Goal: Information Seeking & Learning: Learn about a topic

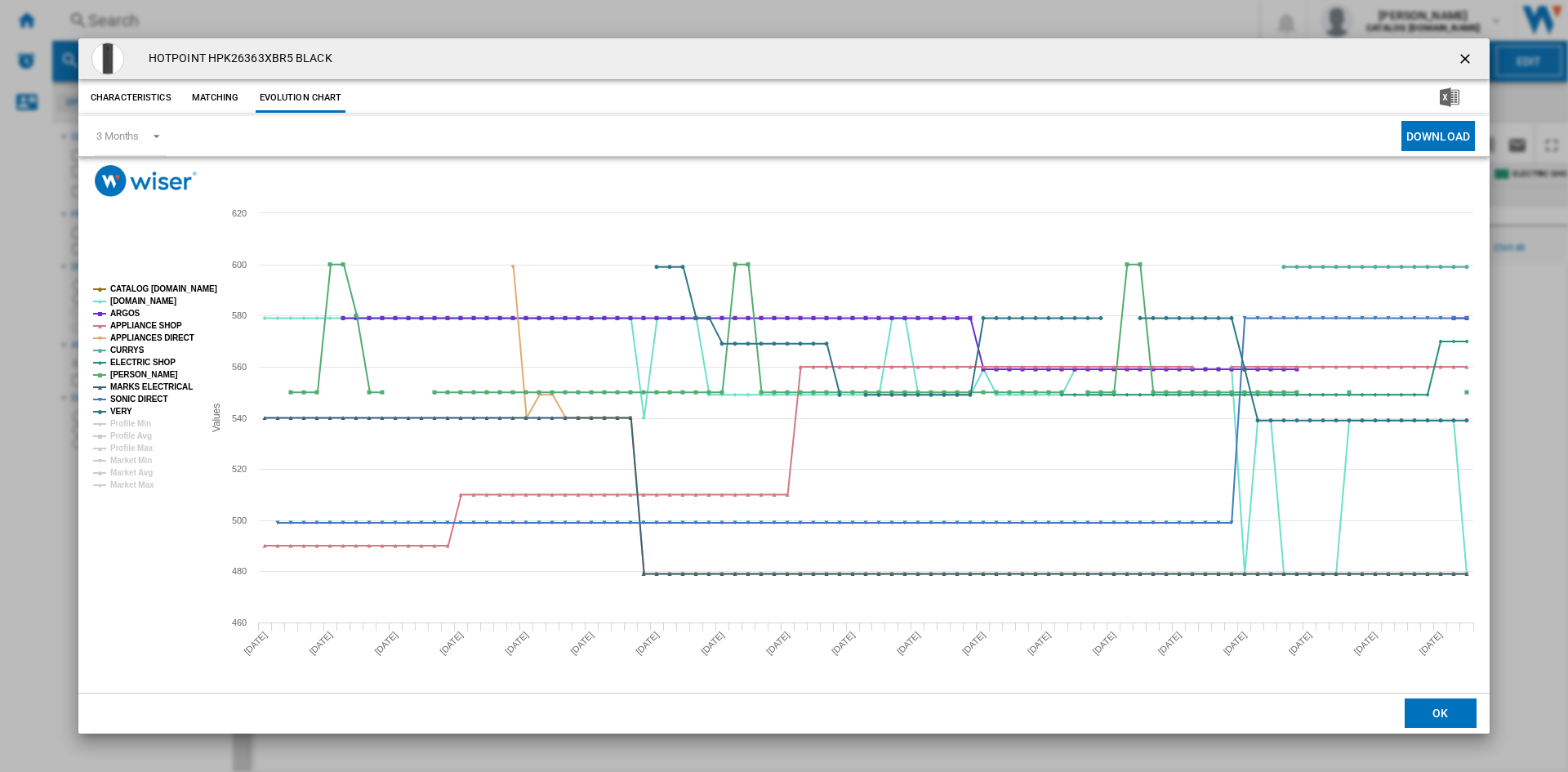
click at [1458, 58] on ng-md-icon "getI18NText('BUTTONS.CLOSE_DIALOG')" at bounding box center [1467, 60] width 19 height 19
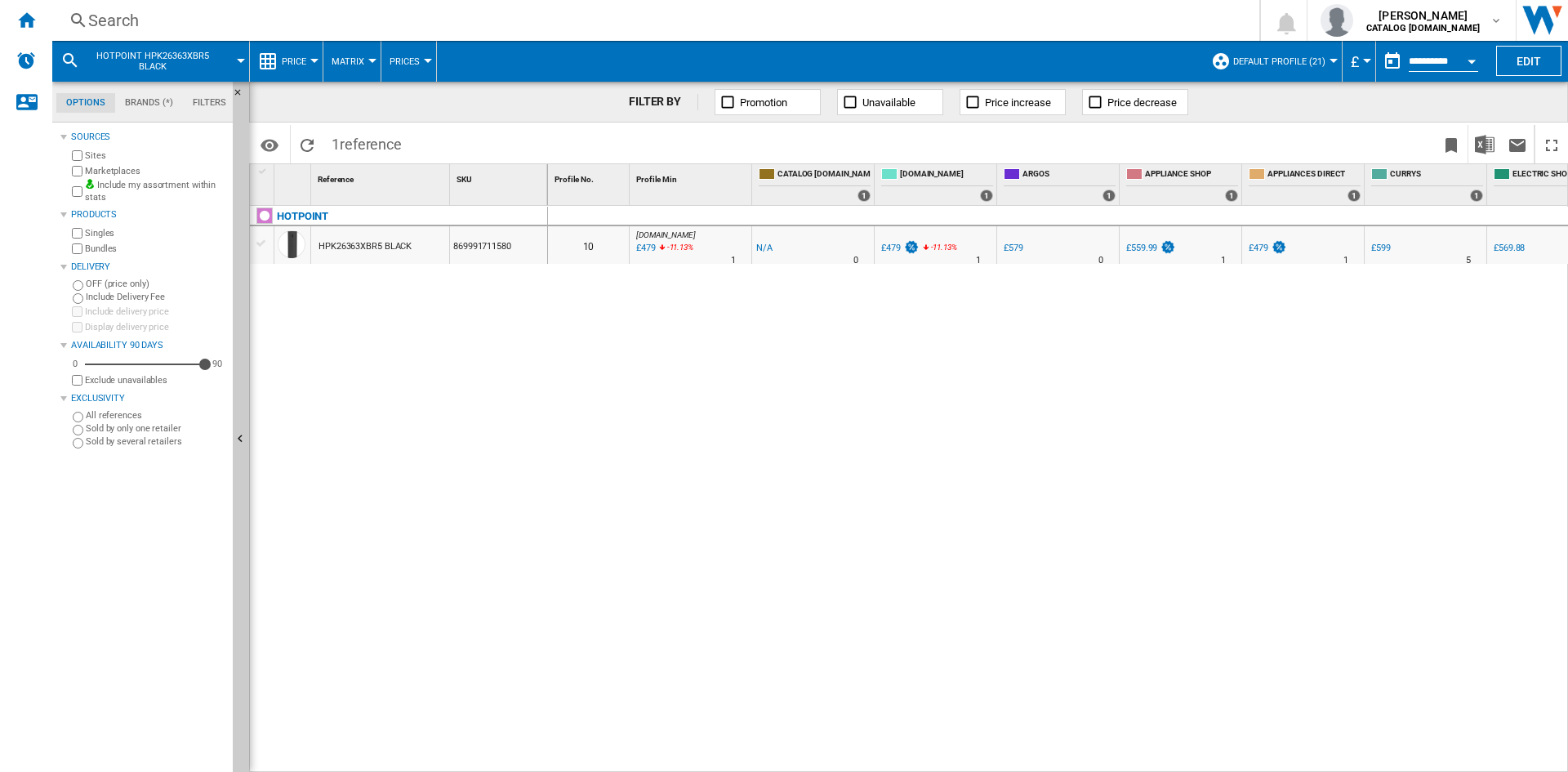
click at [110, 21] on div "Search" at bounding box center [652, 20] width 1129 height 23
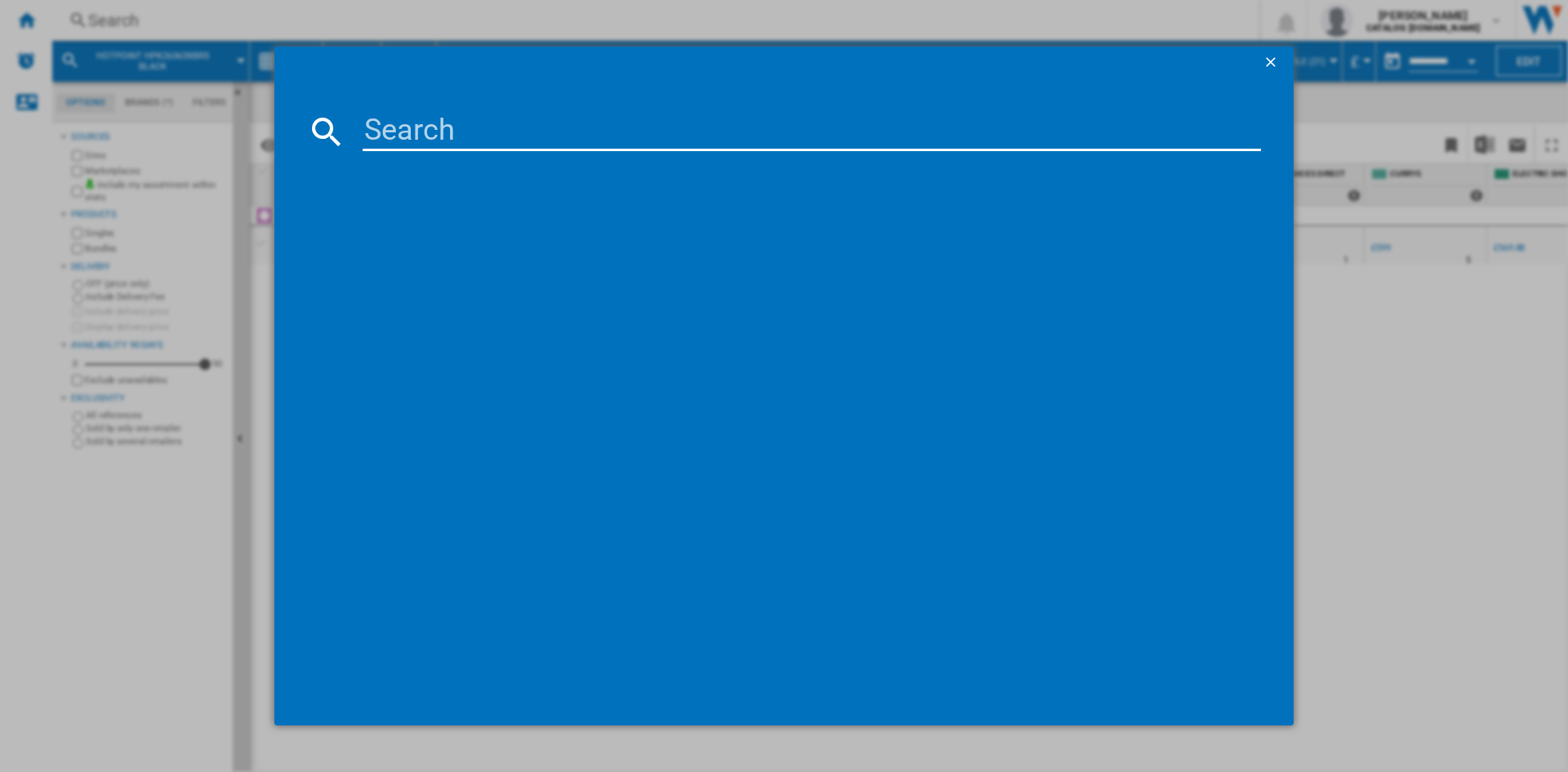
click at [415, 148] on input at bounding box center [813, 131] width 899 height 39
type input "BM3WT4941IA"
drag, startPoint x: 437, startPoint y: 236, endPoint x: 428, endPoint y: 238, distance: 9.2
click at [437, 236] on div "BEKO BM3WT4941IA ANTHRACITE" at bounding box center [796, 237] width 882 height 16
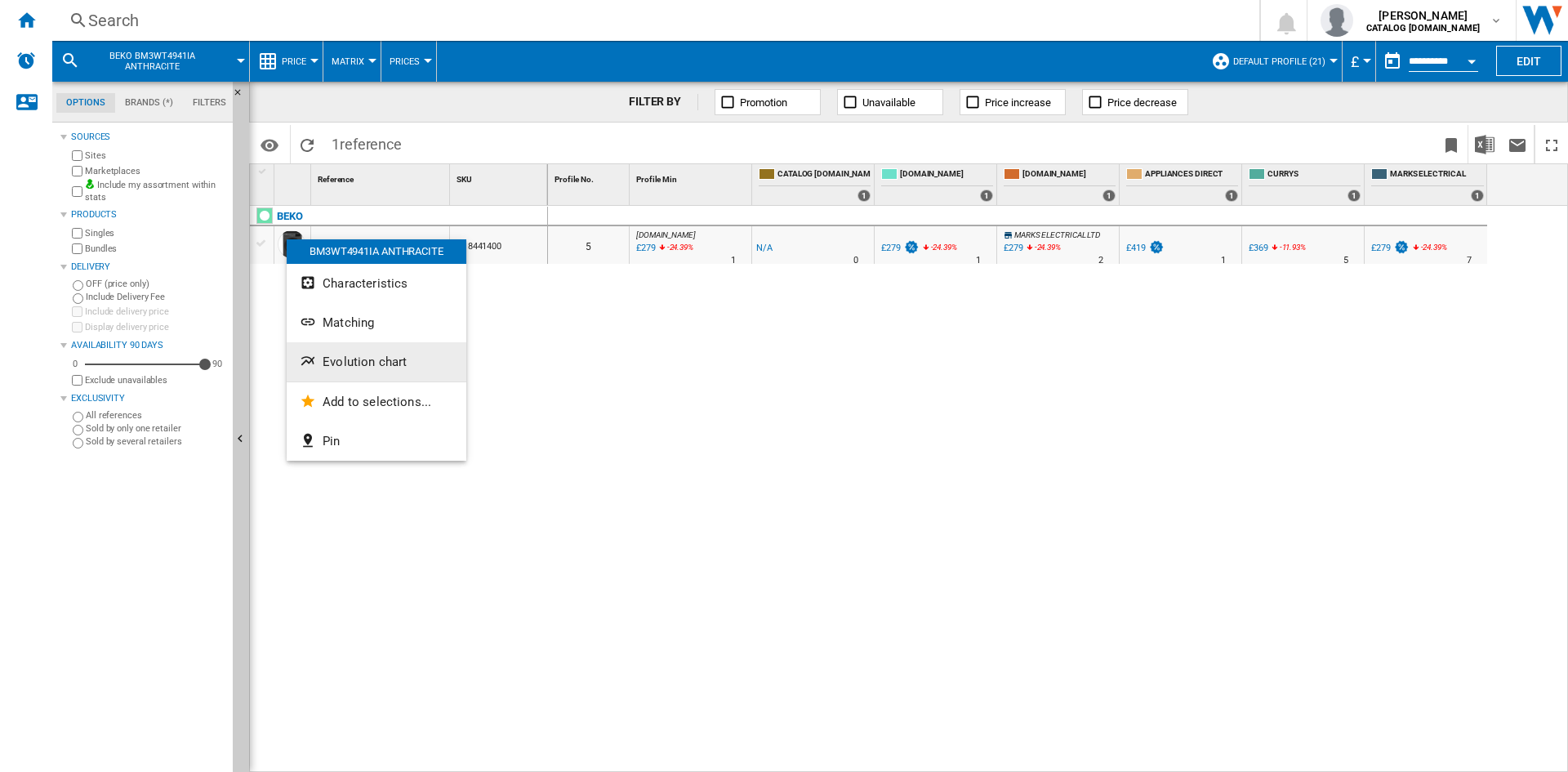
click at [378, 363] on span "Evolution chart" at bounding box center [365, 362] width 84 height 15
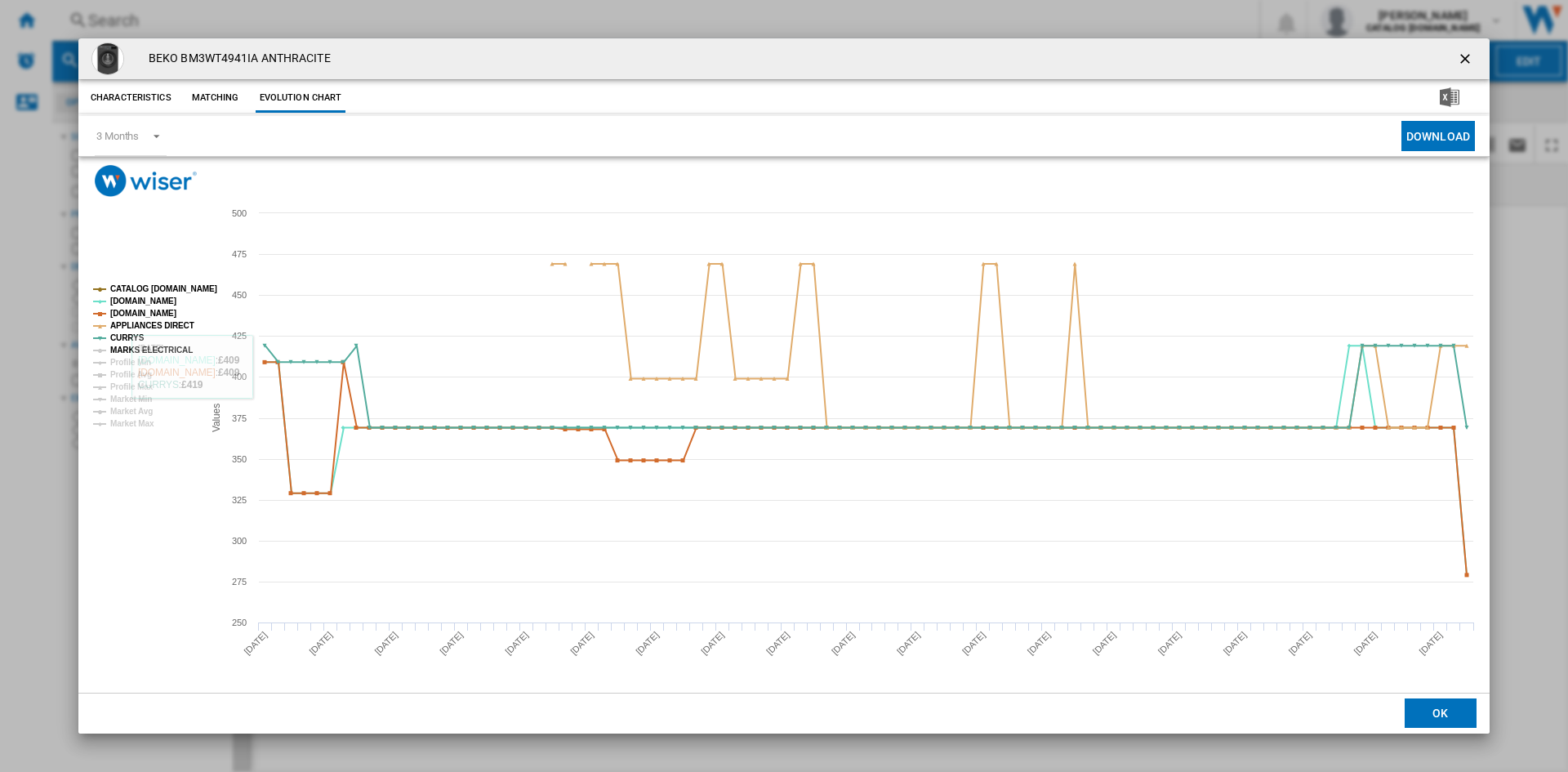
click at [129, 348] on tspan "MARKS ELECTRICAL" at bounding box center [152, 350] width 82 height 9
